Goal: Transaction & Acquisition: Book appointment/travel/reservation

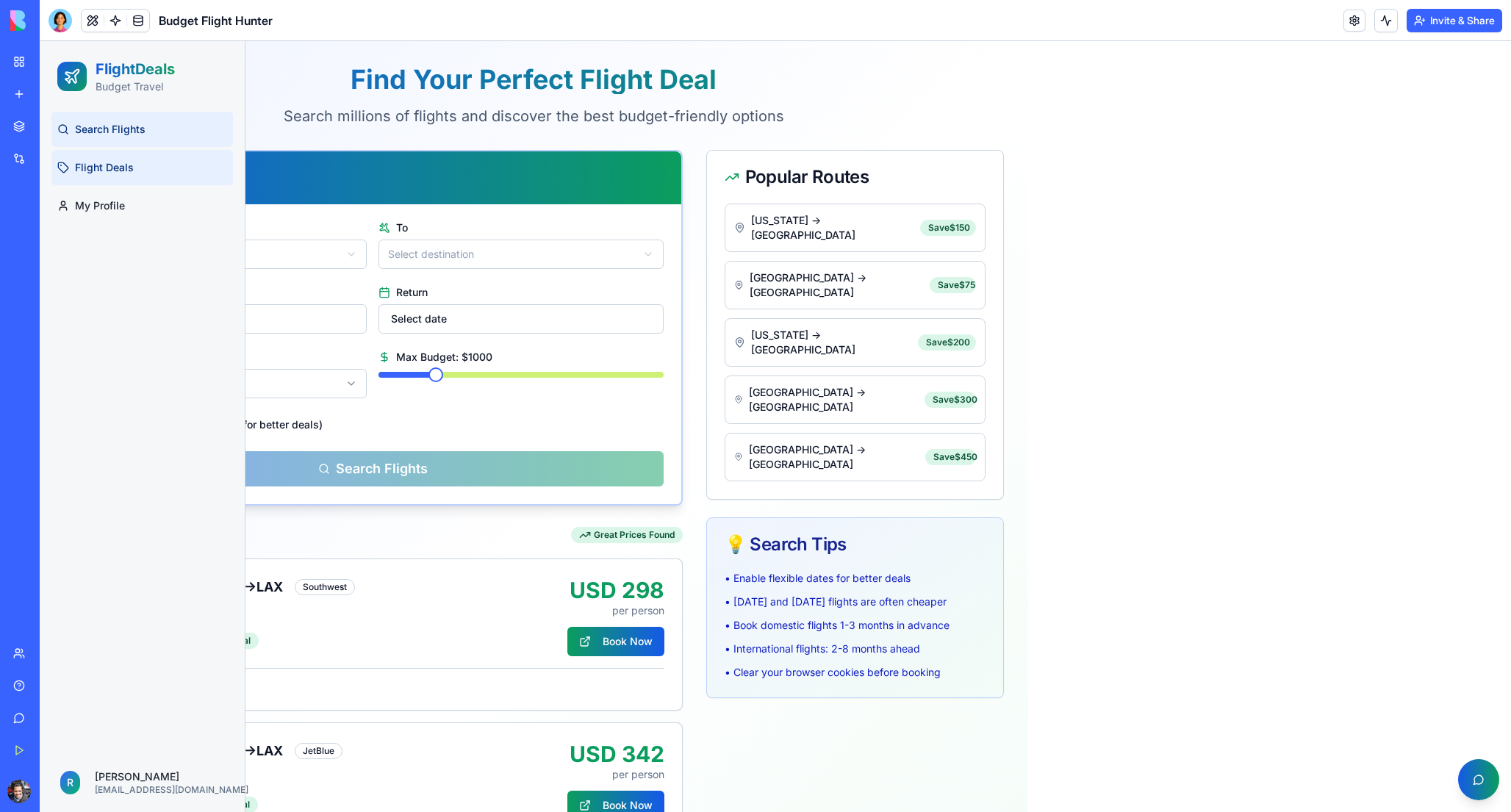
click at [181, 171] on link "Flight Deals" at bounding box center [141, 167] width 181 height 35
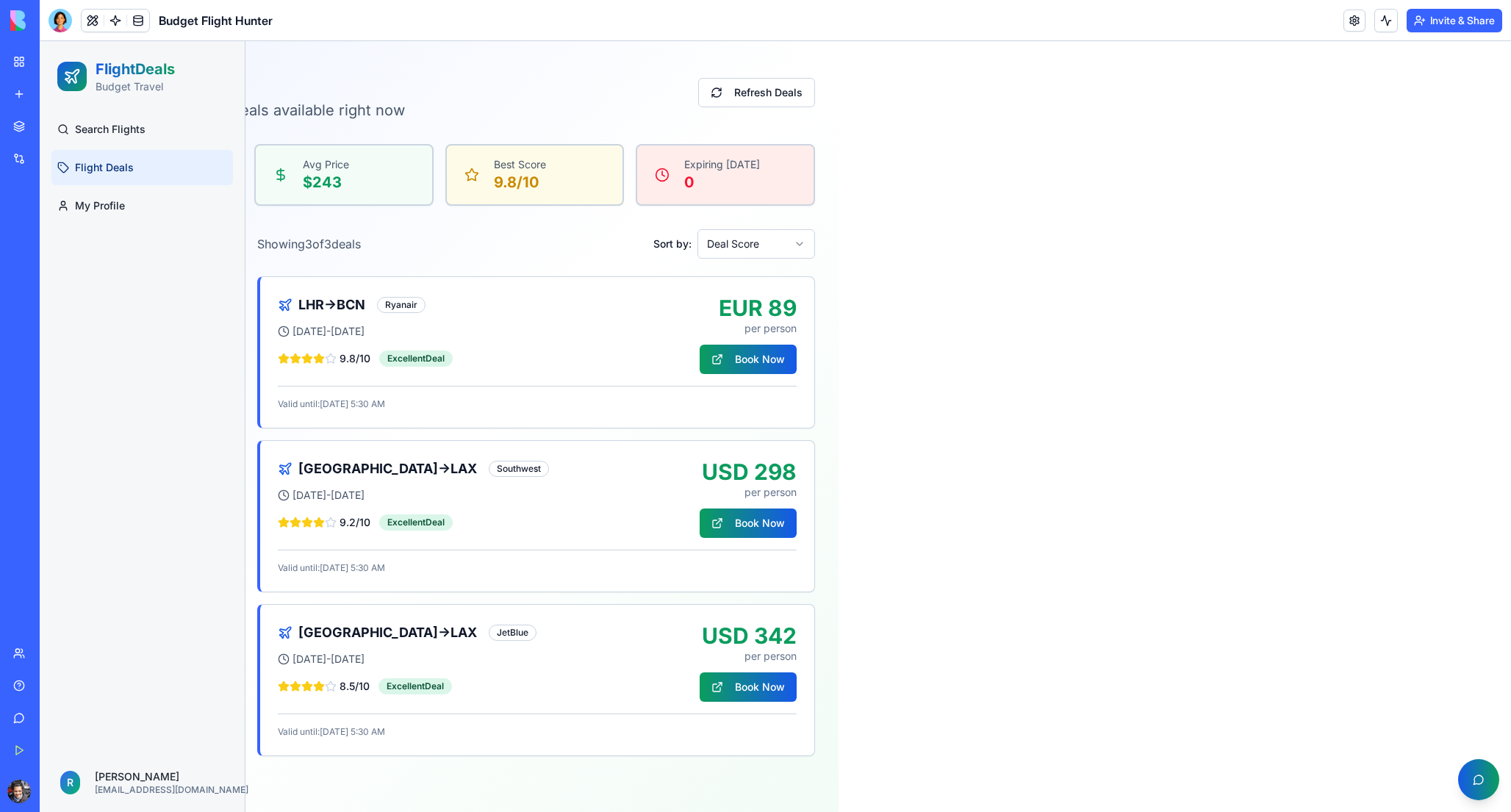
click at [572, 180] on div "Best Score 9.8/10" at bounding box center [535, 174] width 153 height 35
click at [742, 202] on div "Expiring [DATE] 0" at bounding box center [725, 174] width 176 height 59
click at [760, 285] on div "LHR → BCN Ryanair [DATE] - [DATE] 9.8 /10 Excellent Deal EUR 89 per person Book…" at bounding box center [537, 352] width 554 height 151
click at [767, 244] on html "FlightDeals Budget Travel Search Flights Flight Deals My Profile R [PERSON_NAME…" at bounding box center [776, 426] width 1472 height 771
click at [656, 330] on html "FlightDeals Budget Travel Search Flights Flight Deals My Profile R [PERSON_NAME…" at bounding box center [776, 426] width 1472 height 771
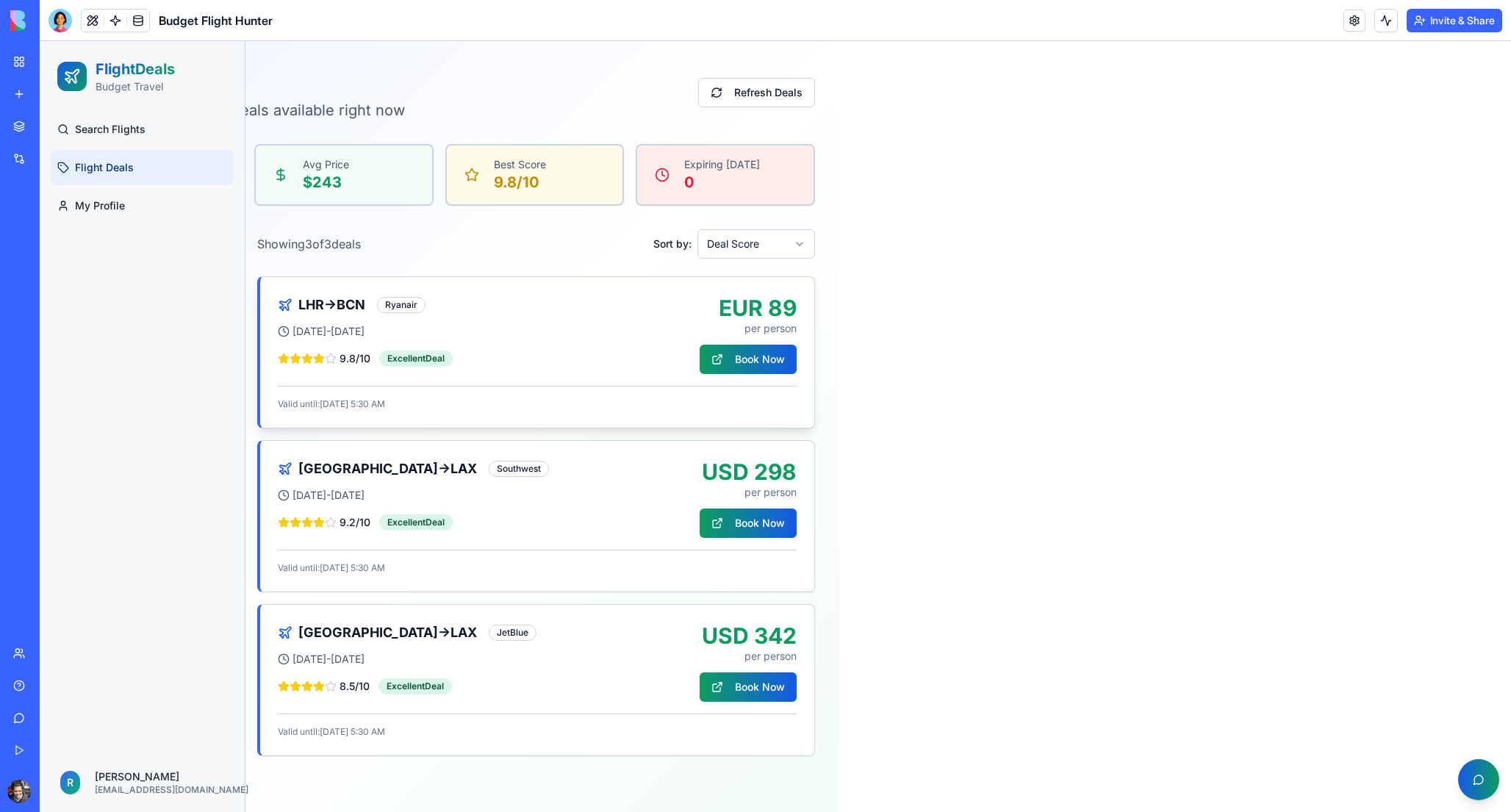
click at [638, 389] on div "Valid until: [DATE] 5:30 AM" at bounding box center [537, 397] width 519 height 24
click at [747, 367] on button "Book Now" at bounding box center [748, 359] width 97 height 30
click at [653, 505] on div "[GEOGRAPHIC_DATA] → LAX Southwest [DATE] - [DATE] 9.2 /10 Excellent Deal" at bounding box center [489, 495] width 422 height 72
click at [754, 530] on button "Book Now" at bounding box center [748, 523] width 97 height 30
click at [758, 681] on button "Book Now" at bounding box center [748, 687] width 97 height 30
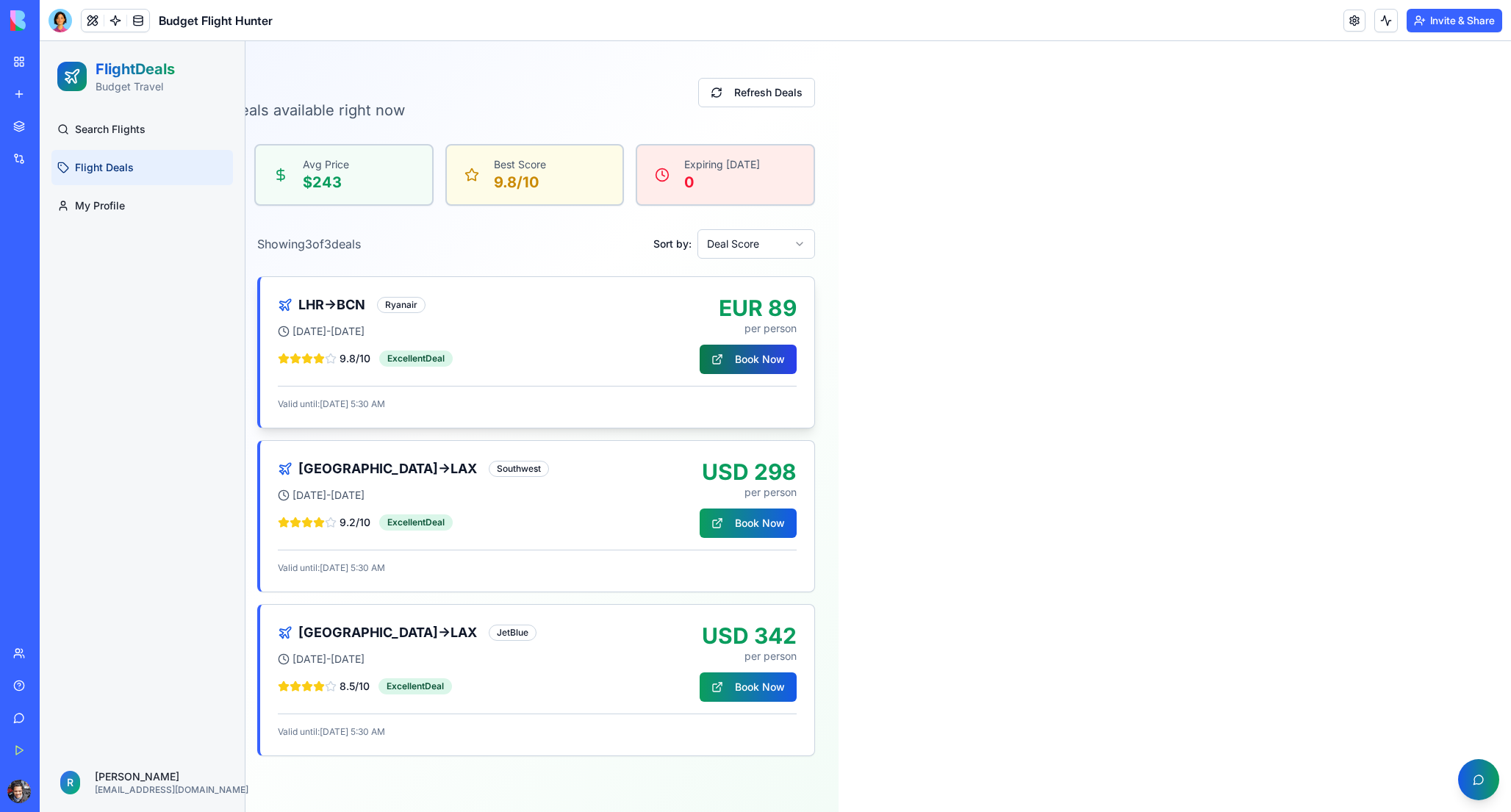
click at [766, 357] on button "Book Now" at bounding box center [748, 359] width 97 height 30
click at [483, 326] on div "[DATE] - [DATE]" at bounding box center [489, 331] width 422 height 14
click at [502, 600] on div "LHR → BCN Ryanair [DATE] - [DATE] 9.8 /10 Excellent Deal EUR 89 per person Book…" at bounding box center [535, 517] width 558 height 480
click at [503, 600] on div "LHR → BCN Ryanair [DATE] - [DATE] 9.8 /10 Excellent Deal EUR 89 per person Book…" at bounding box center [535, 517] width 558 height 480
click at [78, 777] on html "FlightDeals Budget Travel Search Flights Flight Deals My Profile R [PERSON_NAME…" at bounding box center [776, 426] width 1472 height 771
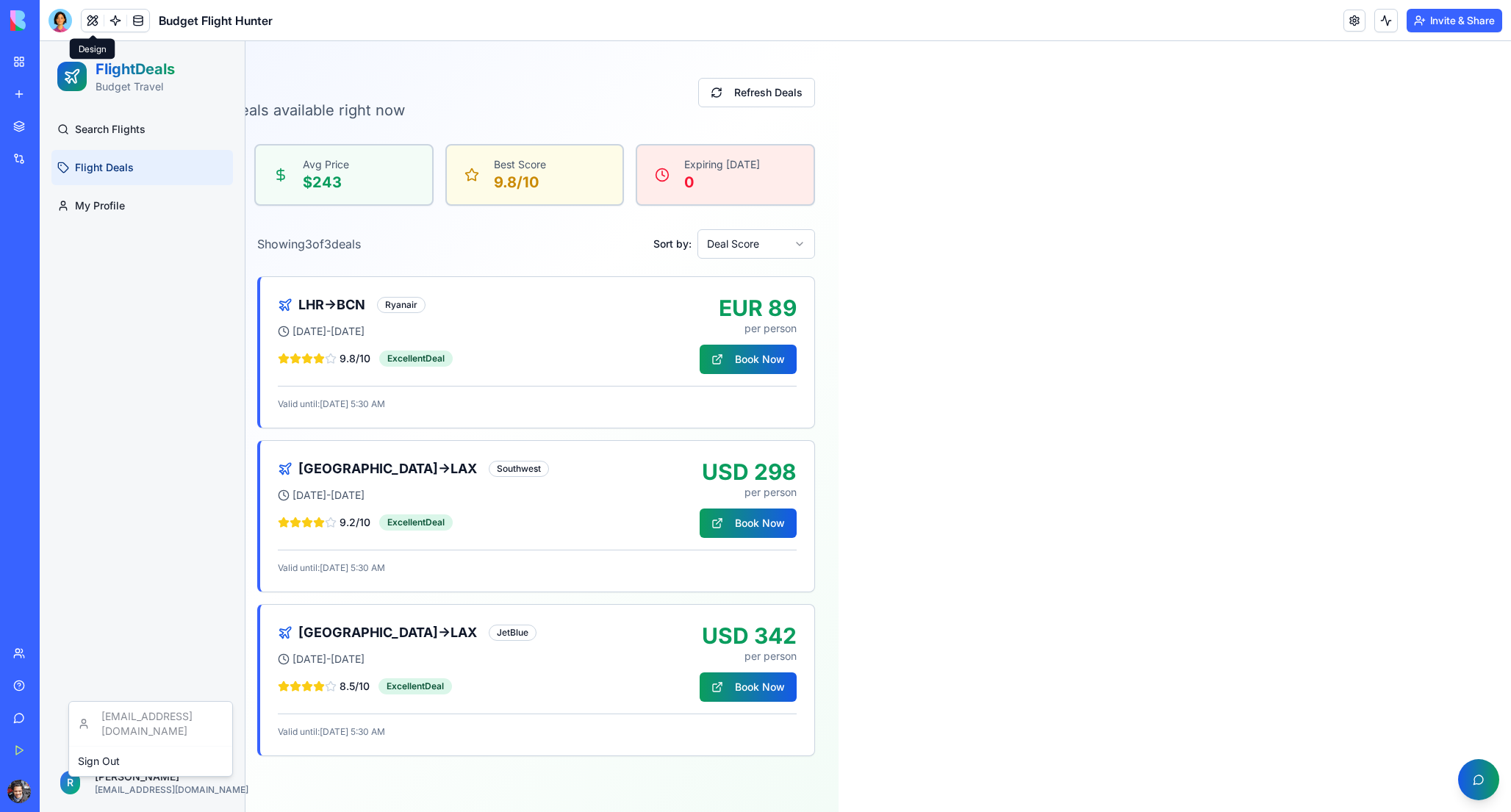
click at [130, 204] on html "FlightDeals Budget Travel Search Flights Flight Deals My Profile R [PERSON_NAME…" at bounding box center [776, 426] width 1472 height 771
click at [119, 205] on span "My Profile" at bounding box center [100, 205] width 50 height 14
